Goal: Download file/media

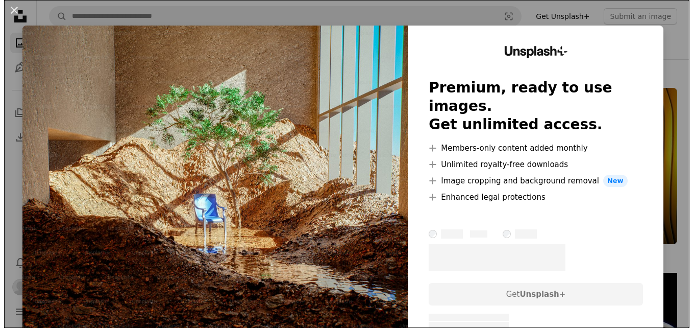
scroll to position [6122, 0]
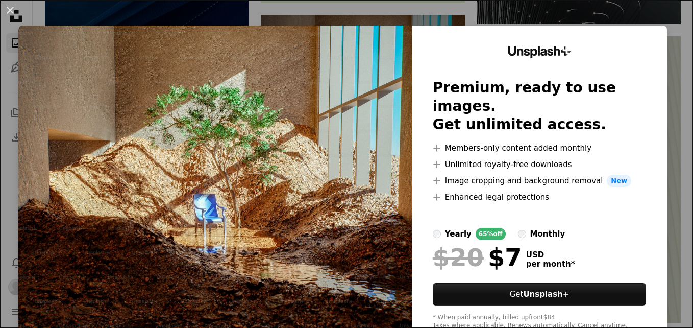
click at [657, 15] on div "An X shape Unsplash+ Premium, ready to use images. Get unlimited access. A plus…" at bounding box center [346, 164] width 693 height 328
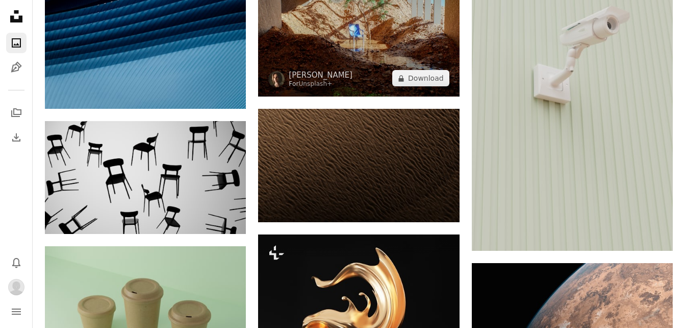
click at [408, 49] on img at bounding box center [358, 21] width 201 height 151
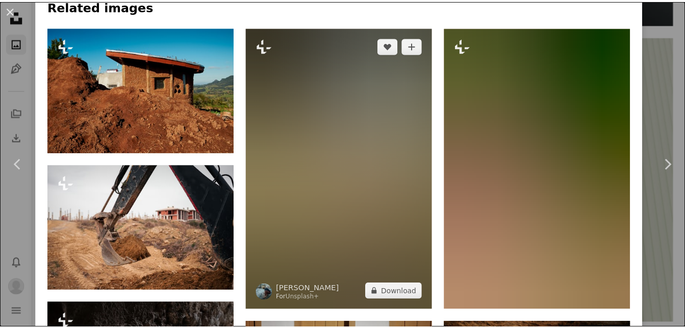
scroll to position [765, 0]
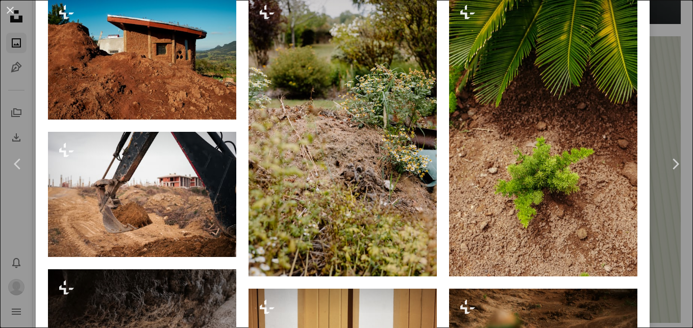
click at [666, 214] on div "An X shape Chevron left Chevron right [PERSON_NAME] For Unsplash+ A heart A plu…" at bounding box center [346, 164] width 693 height 328
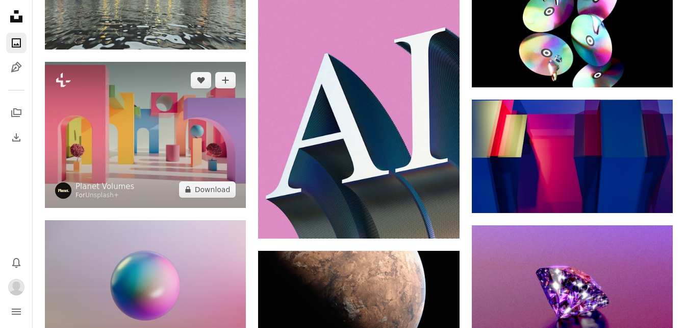
scroll to position [7142, 0]
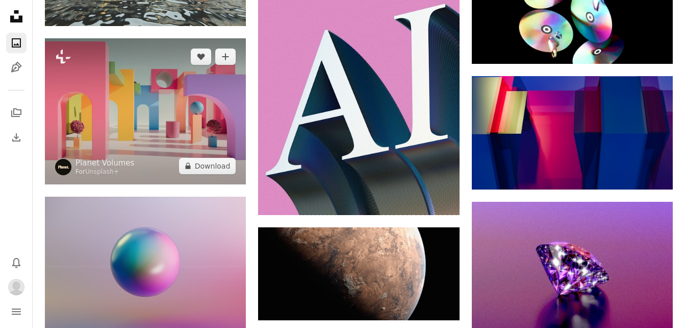
click at [175, 116] on img at bounding box center [145, 111] width 201 height 146
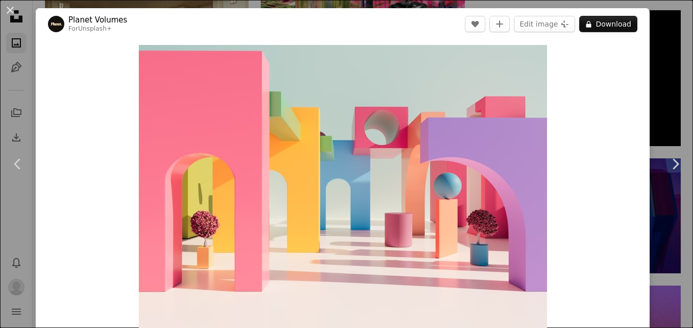
click at [658, 87] on div "An X shape Chevron left Chevron right Planet Volumes For Unsplash+ A heart A pl…" at bounding box center [346, 164] width 693 height 328
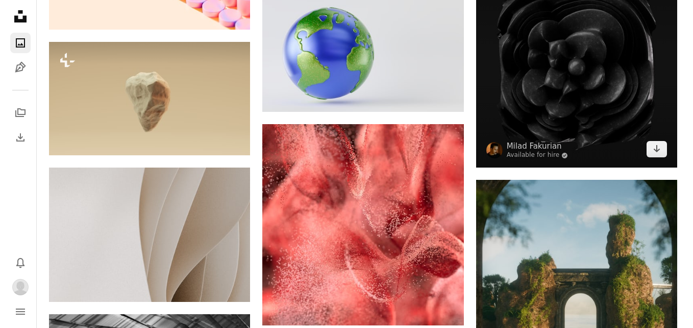
scroll to position [7907, 0]
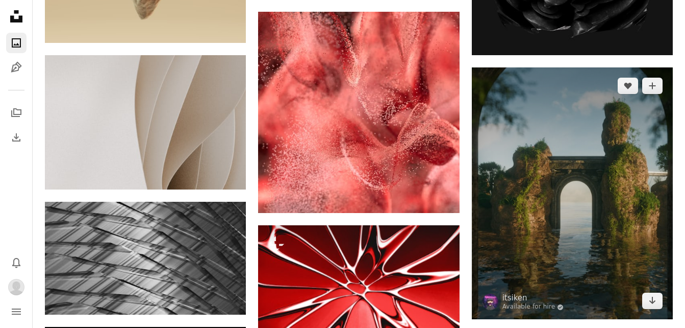
click at [523, 155] on img at bounding box center [572, 193] width 201 height 252
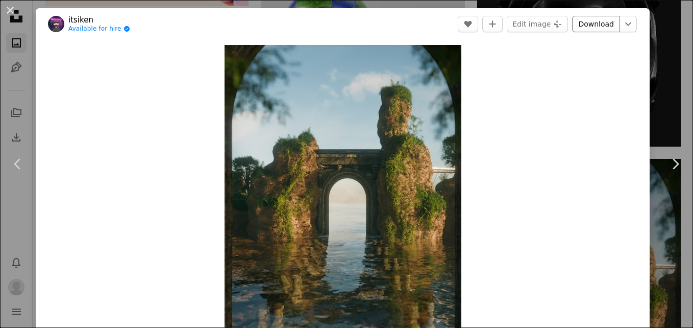
click at [590, 24] on link "Download" at bounding box center [596, 24] width 48 height 16
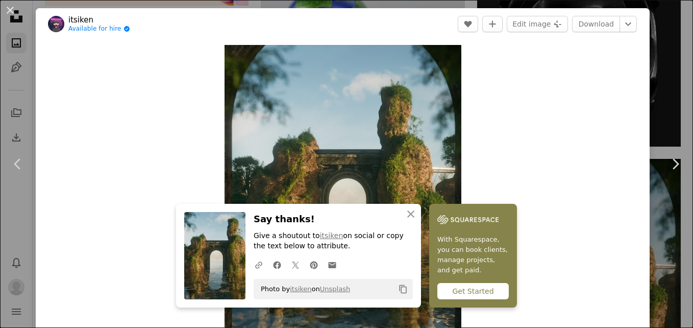
click at [161, 130] on div "Zoom in" at bounding box center [343, 193] width 614 height 306
click at [396, 167] on img "Zoom in on this image" at bounding box center [342, 193] width 237 height 296
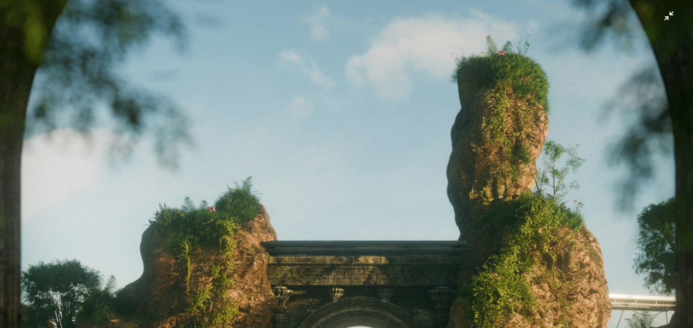
scroll to position [57, 0]
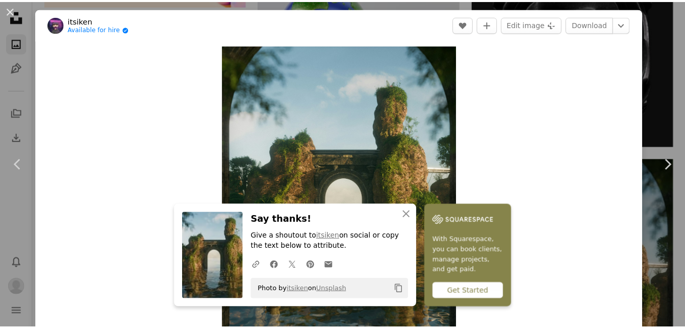
scroll to position [13, 0]
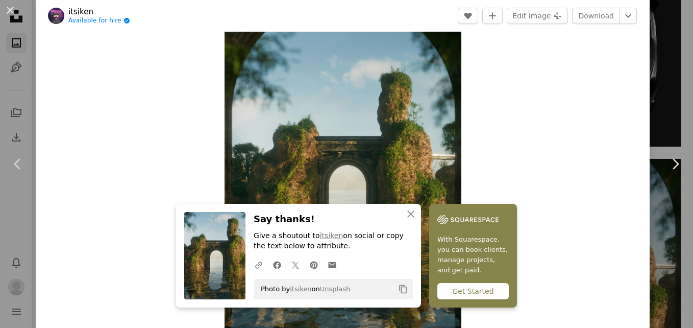
click at [662, 98] on div "An X shape Chevron left Chevron right An X shape Close Say thanks! Give a shout…" at bounding box center [346, 164] width 693 height 328
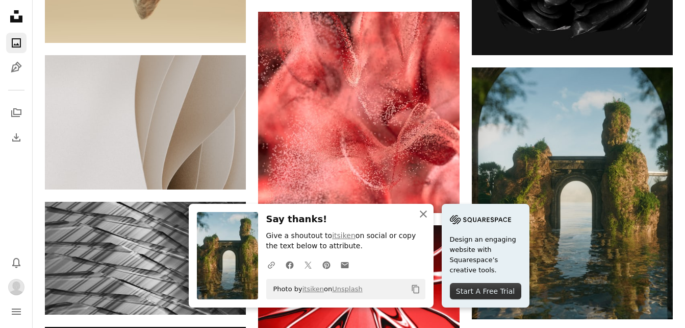
click at [424, 214] on icon "button" at bounding box center [423, 213] width 7 height 7
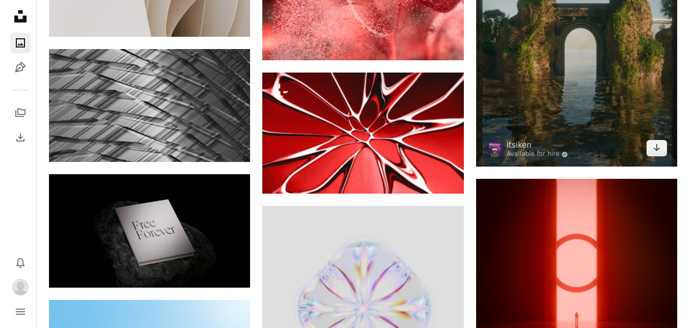
scroll to position [7958, 0]
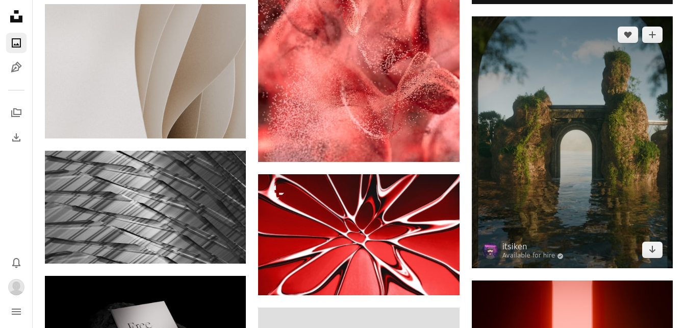
click at [556, 143] on img at bounding box center [572, 142] width 201 height 252
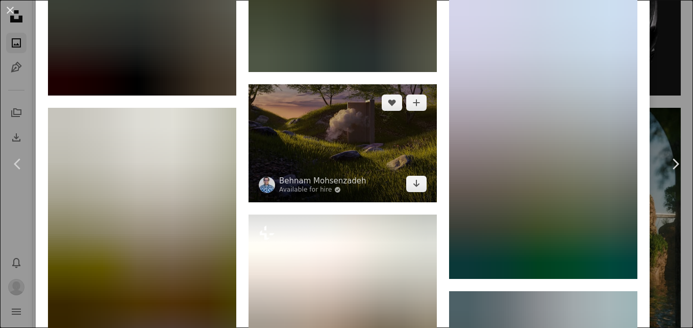
scroll to position [1837, 0]
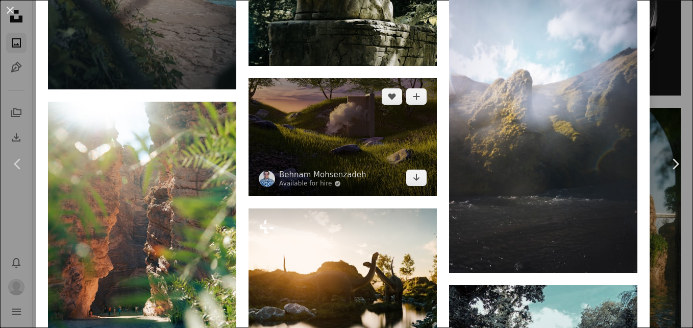
click at [340, 128] on img at bounding box center [342, 137] width 188 height 118
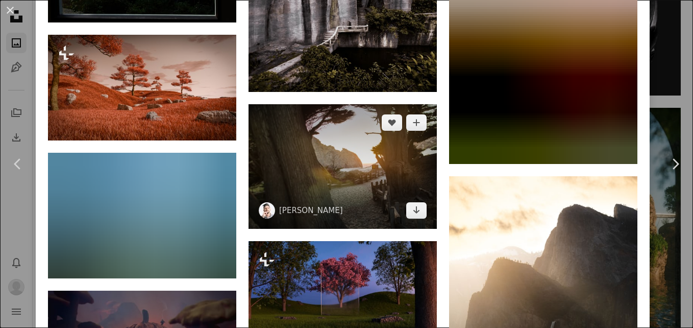
scroll to position [1735, 0]
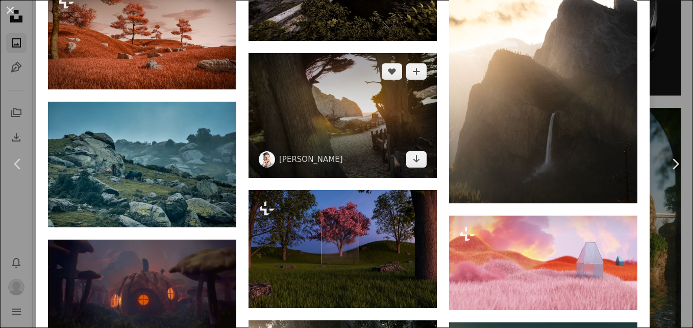
click at [353, 110] on img at bounding box center [342, 115] width 188 height 124
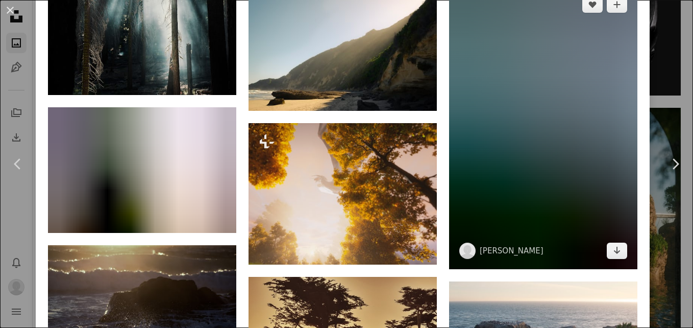
scroll to position [867, 0]
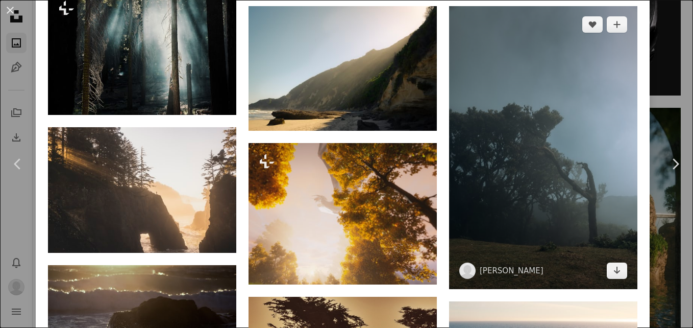
click at [486, 209] on img at bounding box center [543, 147] width 188 height 282
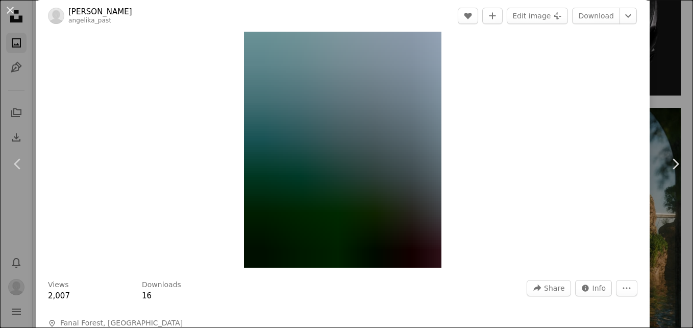
scroll to position [102, 0]
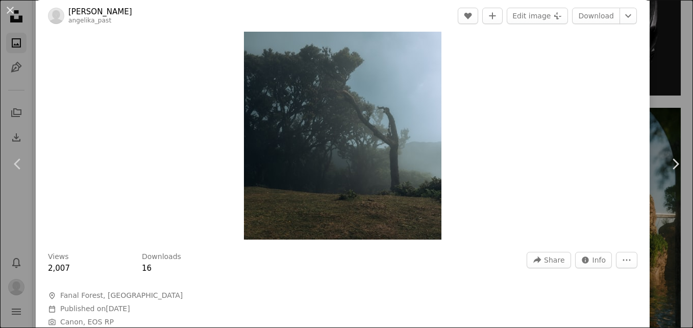
click at [359, 165] on img "Zoom in on this image" at bounding box center [342, 91] width 197 height 296
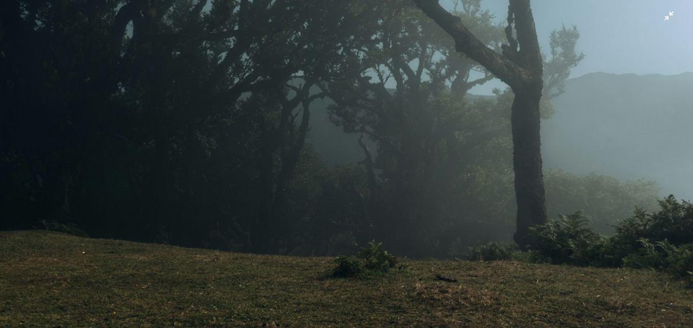
scroll to position [689, 0]
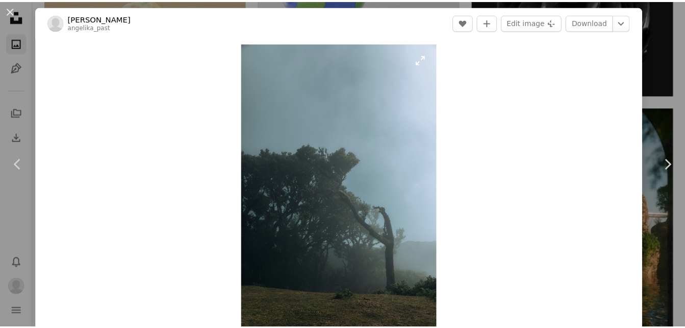
scroll to position [0, 0]
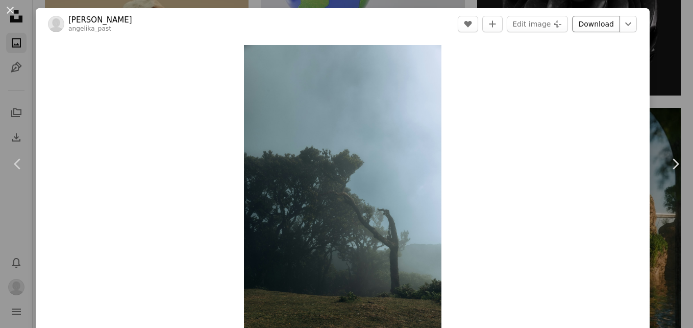
click at [593, 27] on link "Download" at bounding box center [596, 24] width 48 height 16
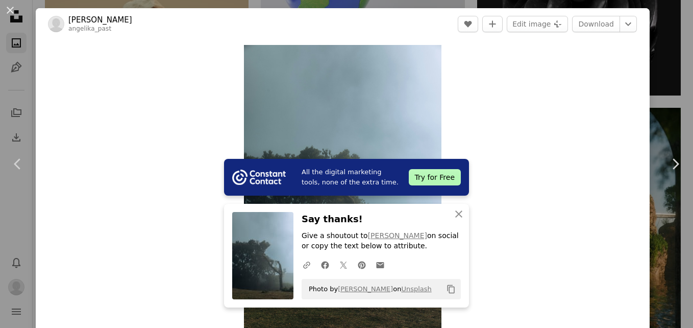
click at [673, 79] on div "An X shape Chevron left Chevron right All the digital marketing tools, none of …" at bounding box center [346, 164] width 693 height 328
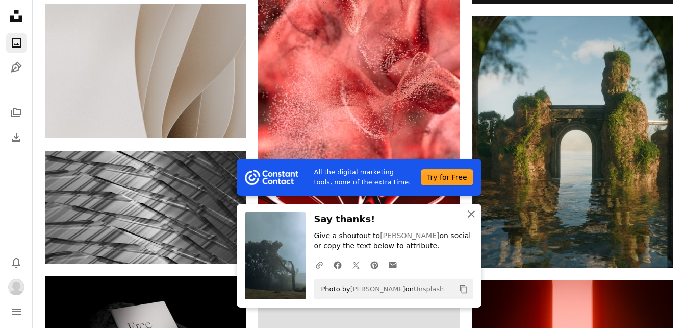
click at [470, 213] on icon "button" at bounding box center [471, 213] width 7 height 7
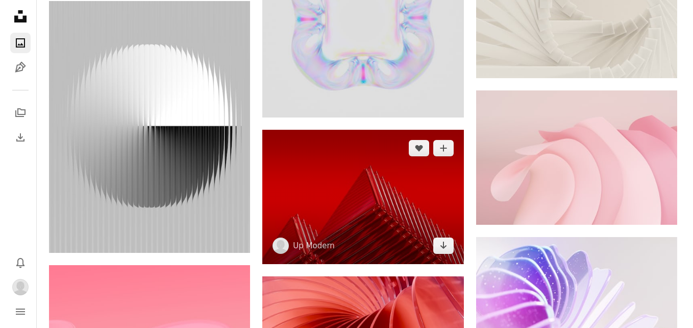
scroll to position [14794, 0]
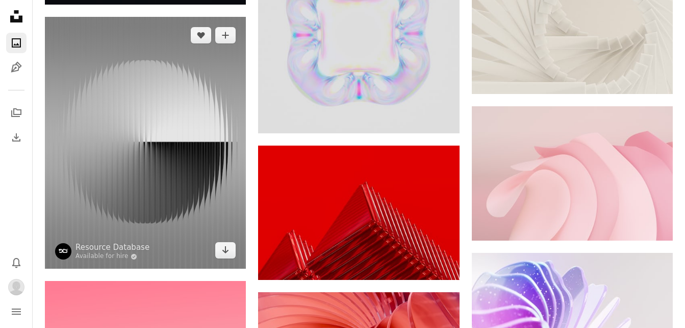
click at [180, 185] on img at bounding box center [145, 143] width 201 height 252
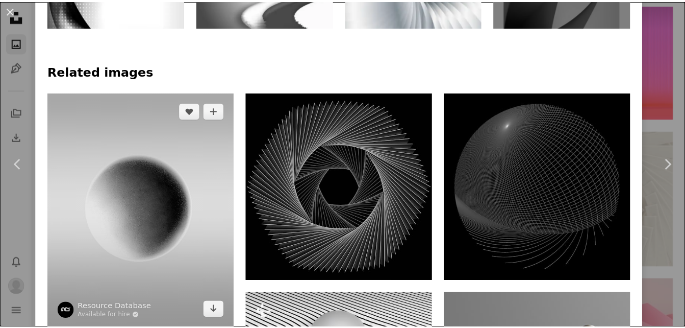
scroll to position [612, 0]
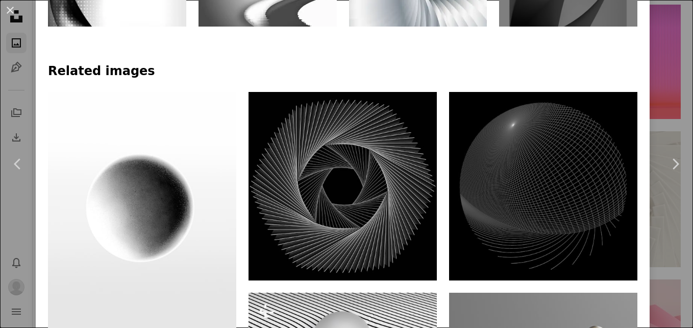
click at [661, 86] on div "An X shape Chevron left Chevron right Resource Database Available for hire A ch…" at bounding box center [346, 164] width 693 height 328
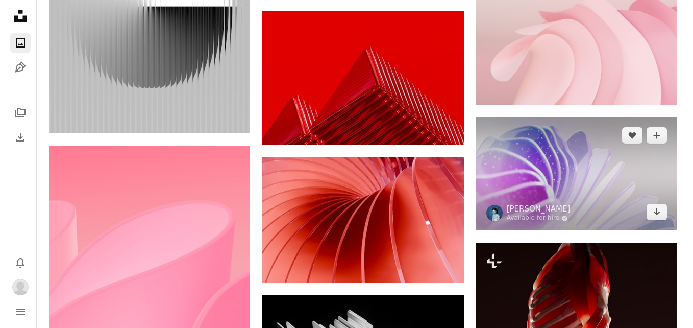
scroll to position [14948, 0]
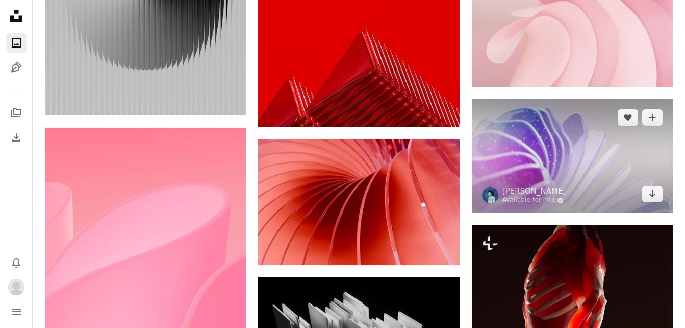
click at [556, 157] on img at bounding box center [572, 155] width 201 height 113
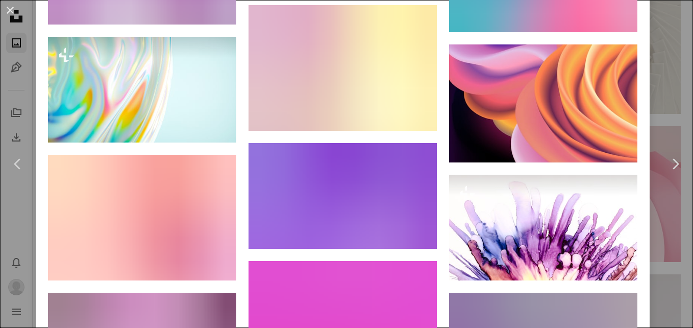
scroll to position [969, 0]
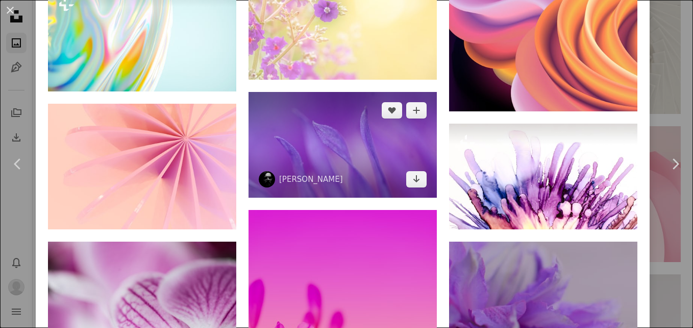
click at [344, 157] on img at bounding box center [342, 145] width 188 height 106
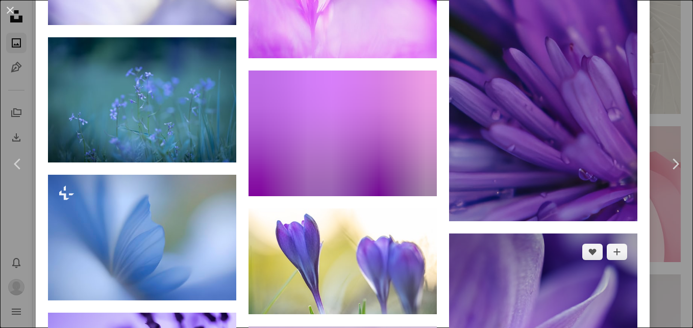
scroll to position [969, 0]
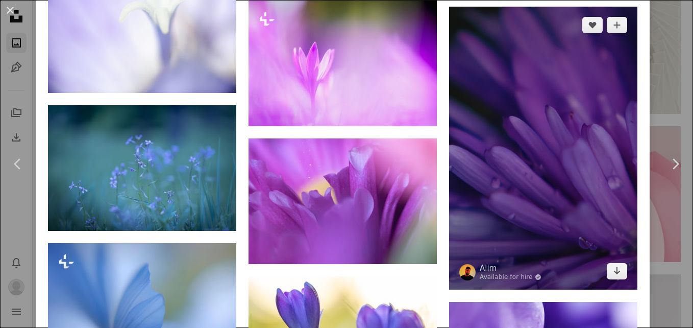
click at [524, 149] on img at bounding box center [543, 148] width 188 height 282
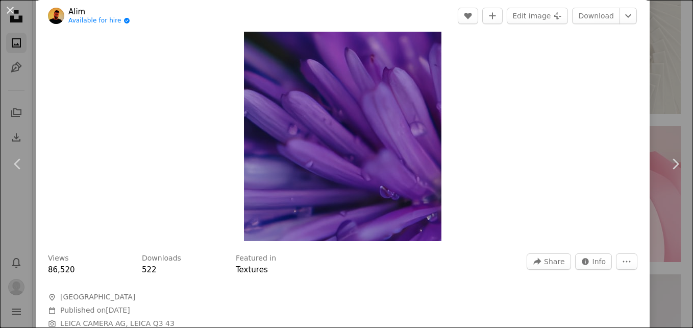
scroll to position [102, 0]
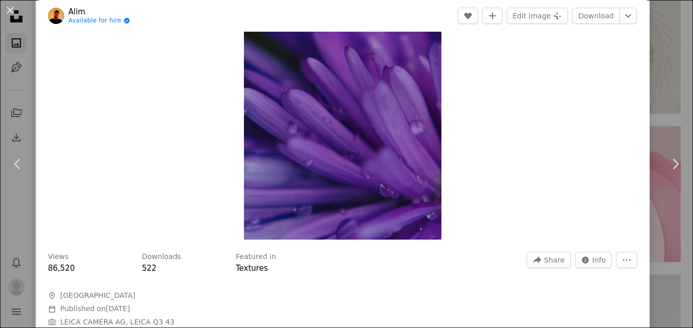
click at [365, 149] on img "Zoom in on this image" at bounding box center [342, 91] width 197 height 296
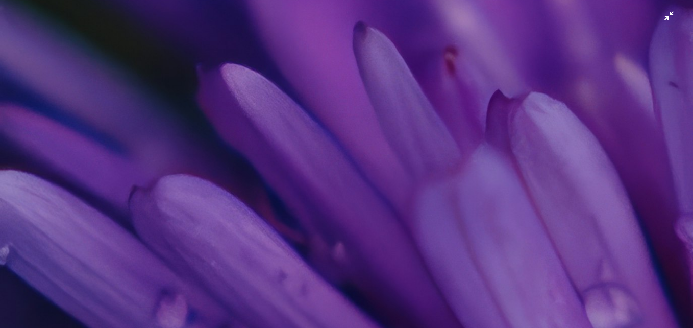
scroll to position [332, 0]
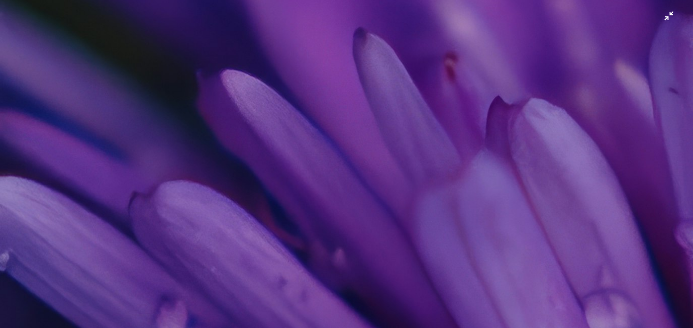
click at [360, 171] on img "Zoom out on this image" at bounding box center [346, 187] width 694 height 1041
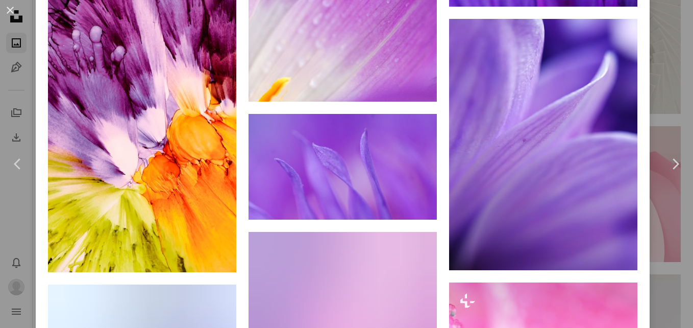
scroll to position [912, 0]
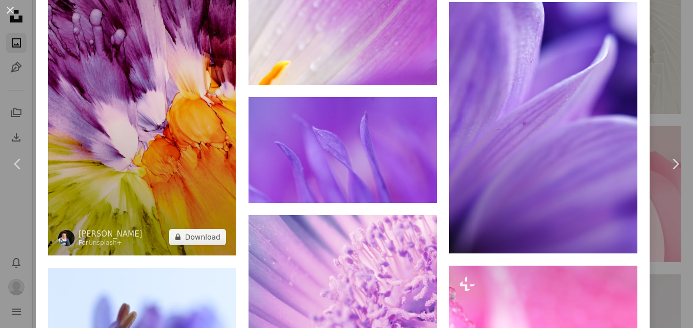
click at [155, 161] on img at bounding box center [142, 87] width 188 height 336
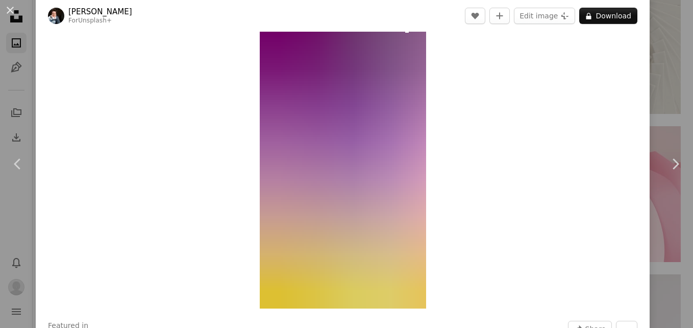
scroll to position [51, 0]
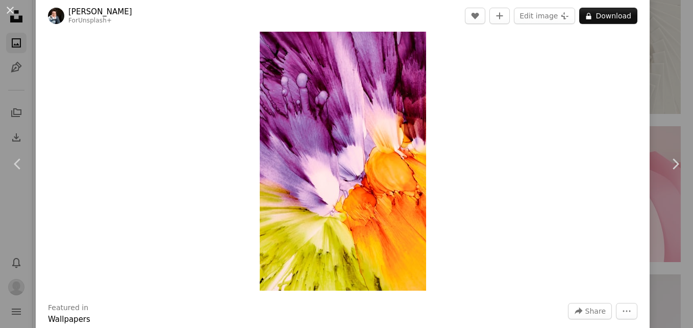
click at [354, 161] on img "Zoom in on this image" at bounding box center [343, 142] width 166 height 296
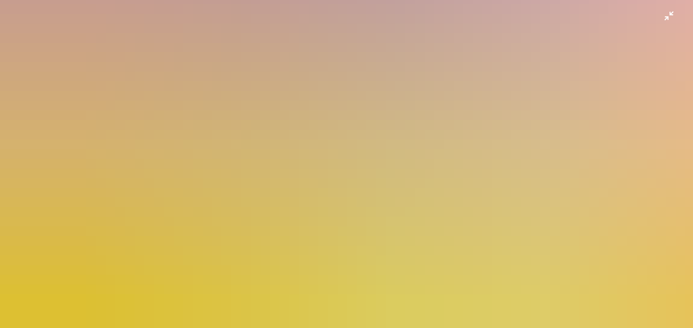
scroll to position [881, 0]
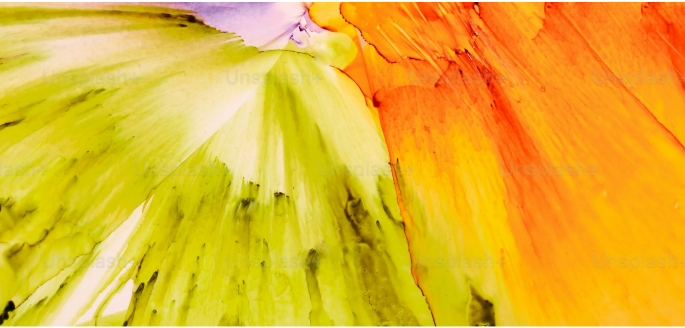
scroll to position [45, 0]
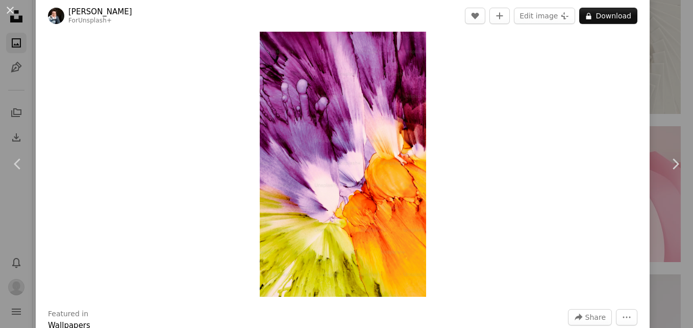
click at [662, 221] on div "An X shape Chevron left Chevron right [PERSON_NAME] For Unsplash+ A heart A plu…" at bounding box center [346, 164] width 693 height 328
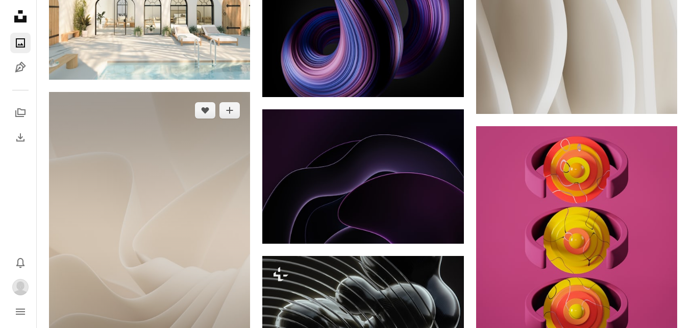
scroll to position [16172, 0]
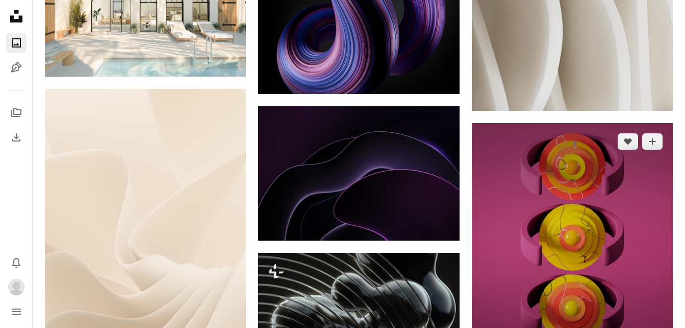
click at [552, 197] on img at bounding box center [572, 249] width 201 height 252
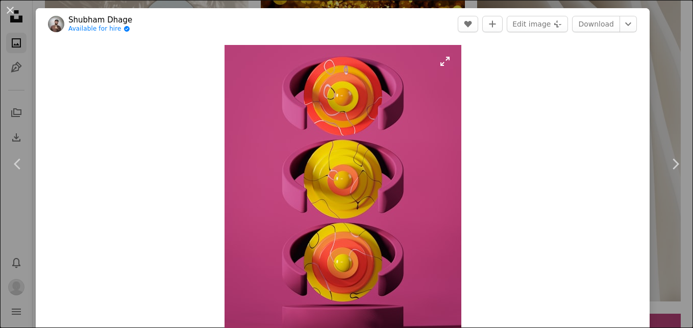
click at [356, 171] on img "Zoom in on this image" at bounding box center [342, 193] width 237 height 296
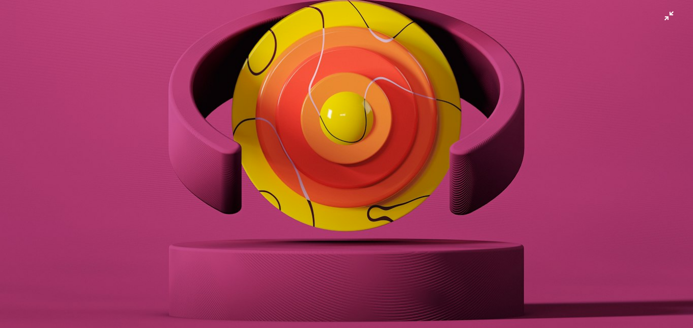
scroll to position [233, 0]
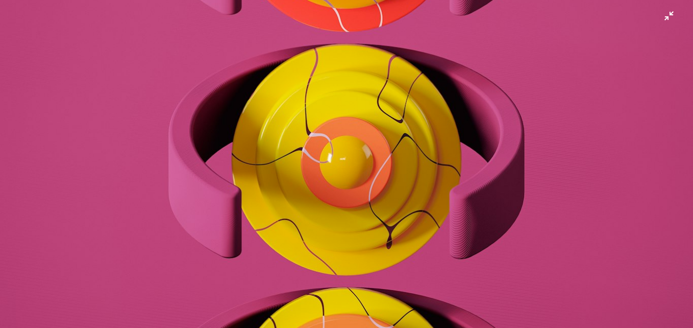
click at [661, 16] on img "Zoom out on this image" at bounding box center [346, 200] width 694 height 867
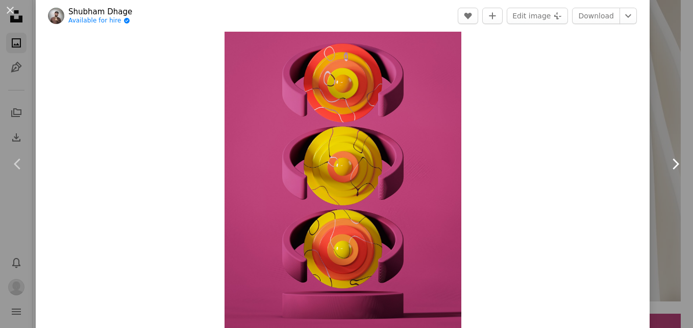
click at [662, 119] on link "Chevron right" at bounding box center [675, 164] width 36 height 98
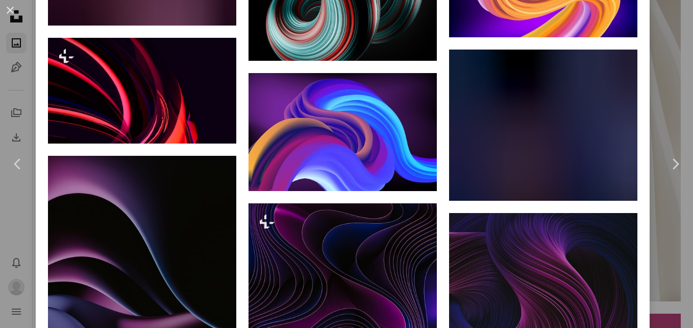
scroll to position [816, 0]
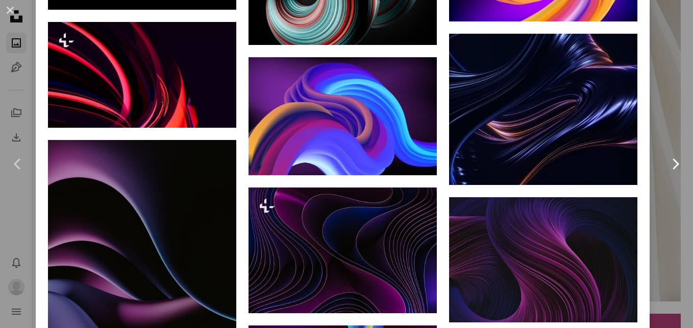
click at [657, 122] on link "Chevron right" at bounding box center [675, 164] width 36 height 98
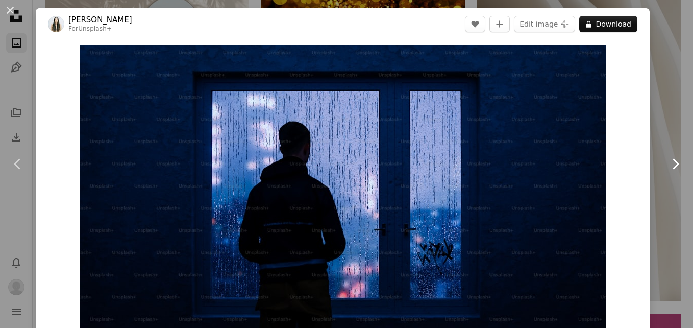
click at [659, 115] on link "Chevron right" at bounding box center [675, 164] width 36 height 98
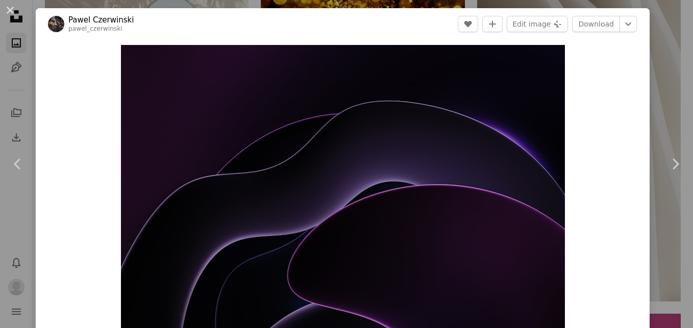
click at [670, 86] on div "An X shape Chevron left Chevron right [PERSON_NAME] pawel_czerwinski A heart A …" at bounding box center [346, 164] width 693 height 328
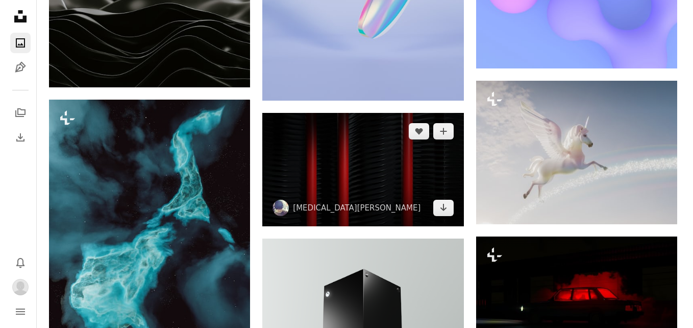
scroll to position [17141, 0]
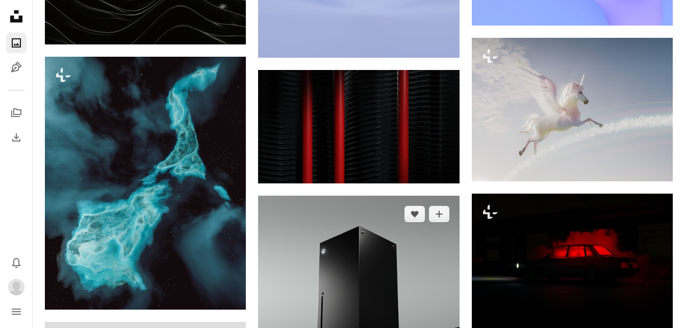
click at [571, 127] on img at bounding box center [572, 109] width 201 height 143
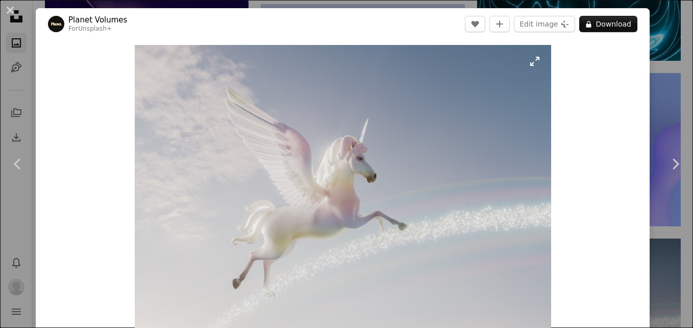
click at [342, 172] on img "Zoom in on this image" at bounding box center [343, 193] width 416 height 296
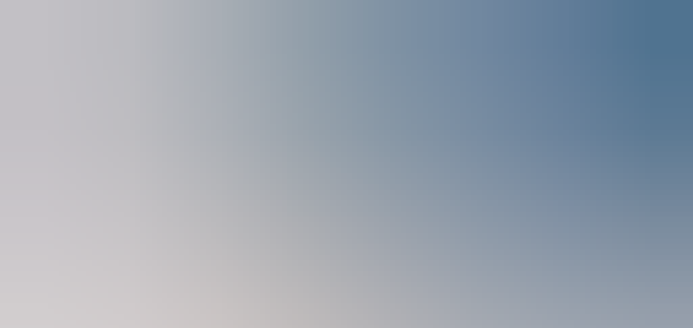
scroll to position [78, 0]
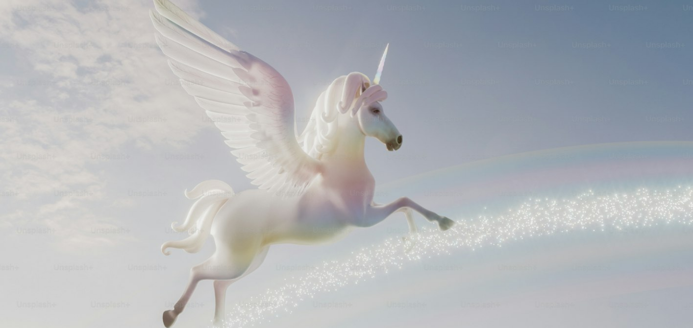
click at [662, 15] on img "Zoom out on this image" at bounding box center [346, 168] width 694 height 494
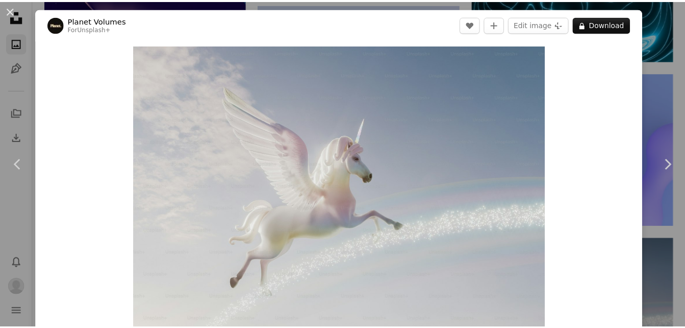
scroll to position [14, 0]
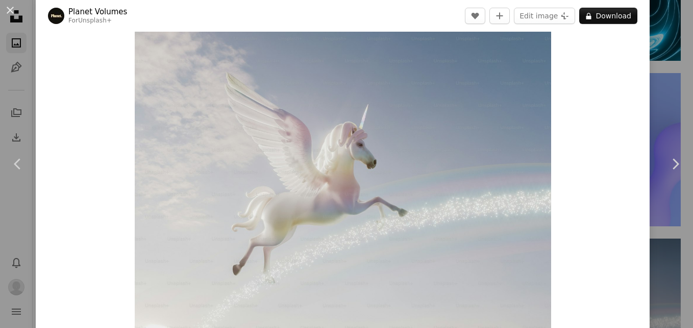
click at [668, 86] on div "An X shape Chevron left Chevron right Planet Volumes For Unsplash+ A heart A pl…" at bounding box center [346, 164] width 693 height 328
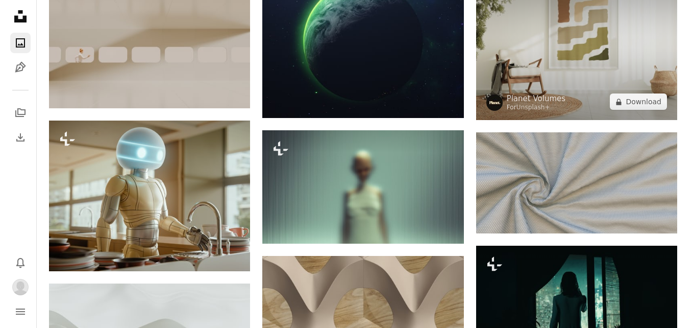
scroll to position [18059, 0]
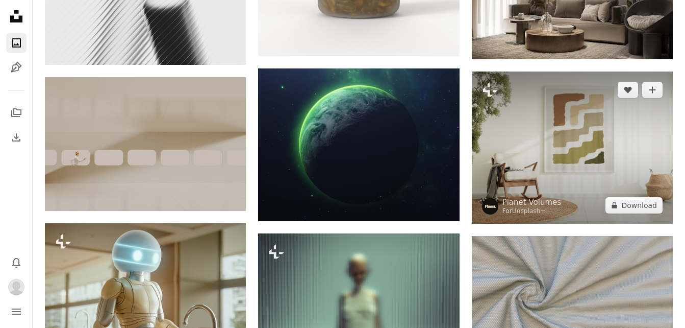
click at [581, 147] on img at bounding box center [572, 147] width 201 height 152
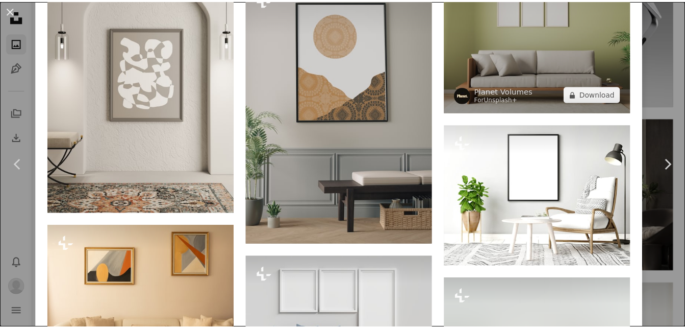
scroll to position [1122, 0]
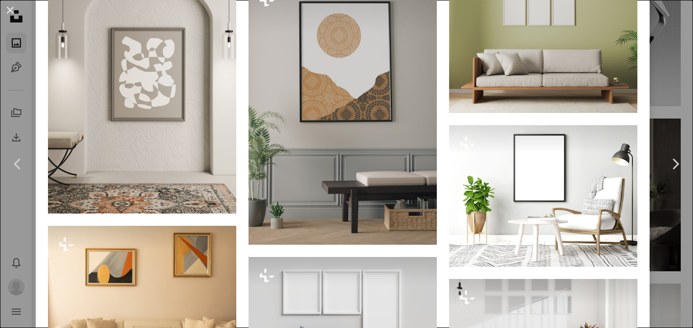
click at [676, 64] on div "An X shape Chevron left Chevron right Planet Volumes For Unsplash+ A heart A pl…" at bounding box center [346, 164] width 693 height 328
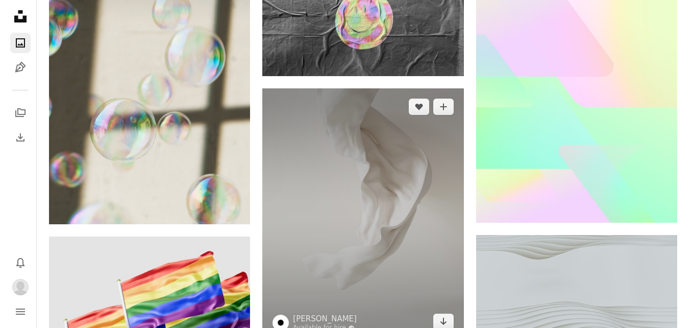
scroll to position [19437, 0]
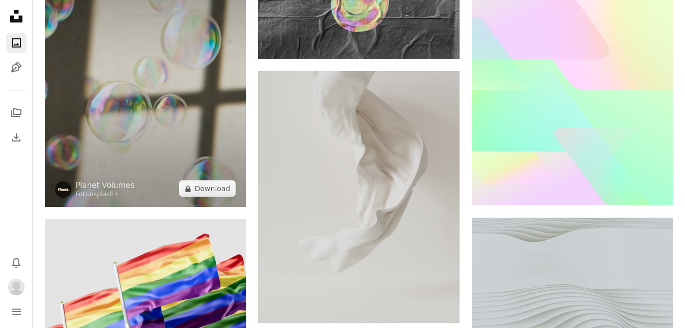
click at [188, 137] on img at bounding box center [145, 80] width 201 height 253
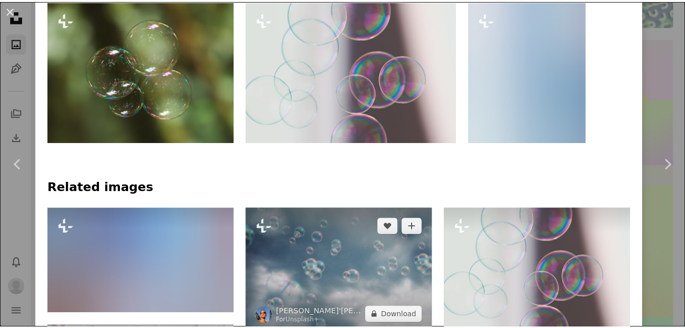
scroll to position [663, 0]
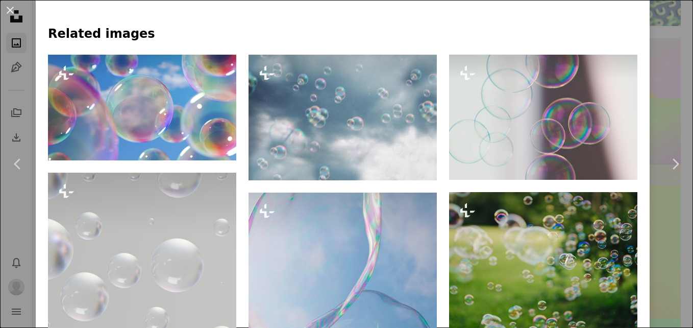
click at [663, 105] on div "An X shape Chevron left Chevron right Planet Volumes For Unsplash+ A heart A pl…" at bounding box center [346, 164] width 693 height 328
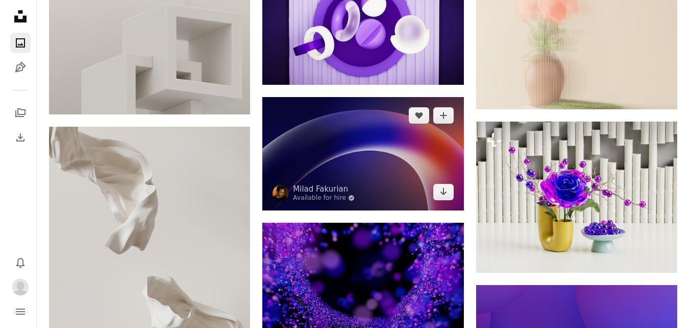
scroll to position [22651, 0]
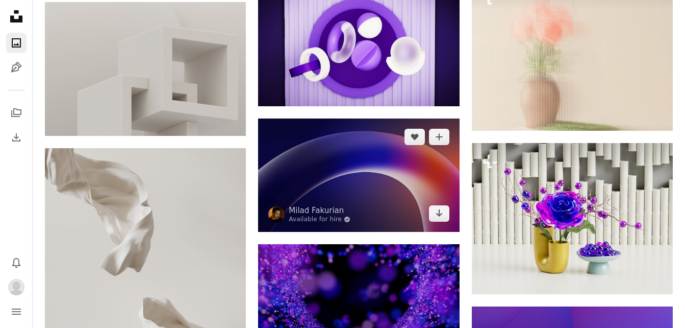
click at [404, 177] on img at bounding box center [358, 174] width 201 height 113
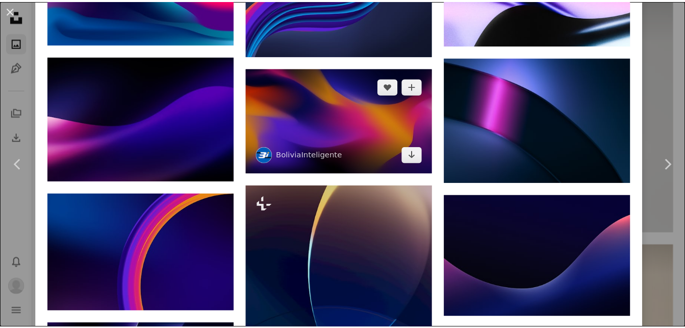
scroll to position [1122, 0]
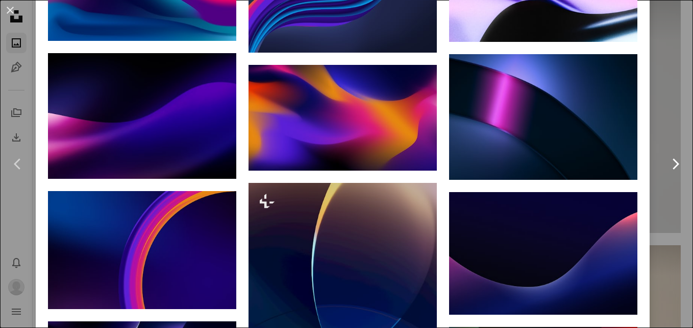
click at [667, 131] on link "Chevron right" at bounding box center [675, 164] width 36 height 98
click at [662, 54] on div "An X shape Chevron left Chevron right Milad Fakurian Available for hire A check…" at bounding box center [346, 164] width 693 height 328
